Goal: Find contact information: Find contact information

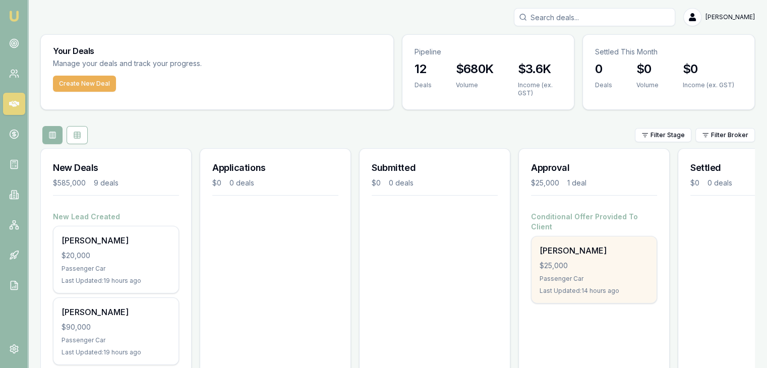
click at [569, 261] on div "$25,000" at bounding box center [593, 266] width 109 height 10
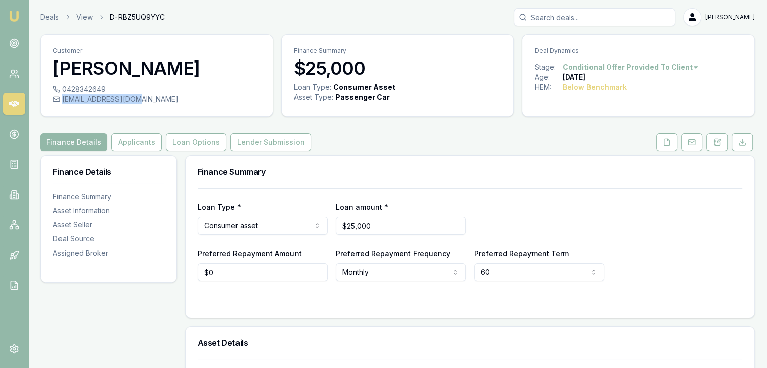
drag, startPoint x: 63, startPoint y: 101, endPoint x: 139, endPoint y: 101, distance: 76.6
click at [139, 101] on div "[EMAIL_ADDRESS][DOMAIN_NAME]" at bounding box center [157, 99] width 208 height 10
copy div "[EMAIL_ADDRESS][DOMAIN_NAME]"
